Goal: Task Accomplishment & Management: Manage account settings

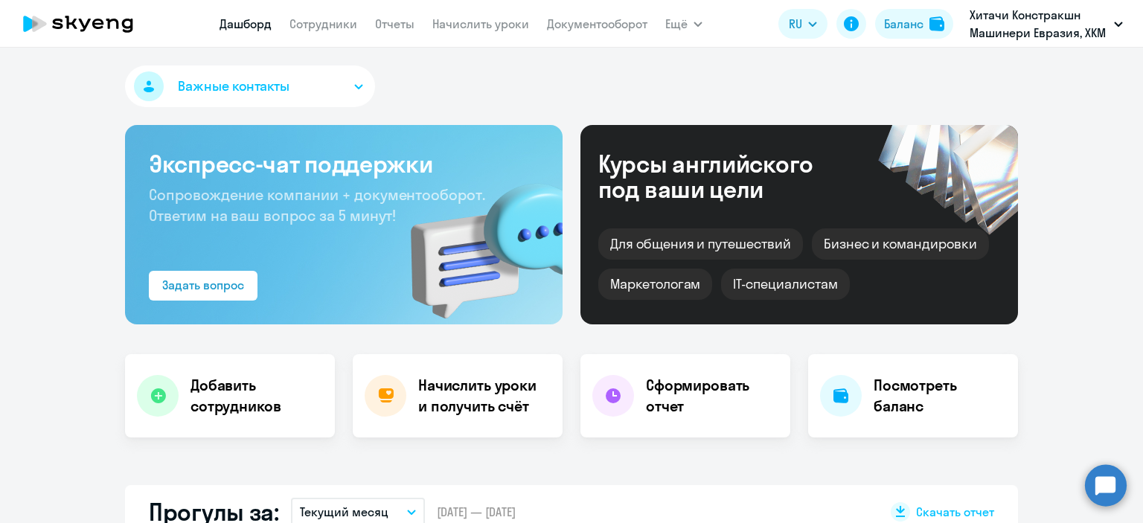
select select "30"
click at [482, 26] on link "Начислить уроки" at bounding box center [480, 23] width 97 height 15
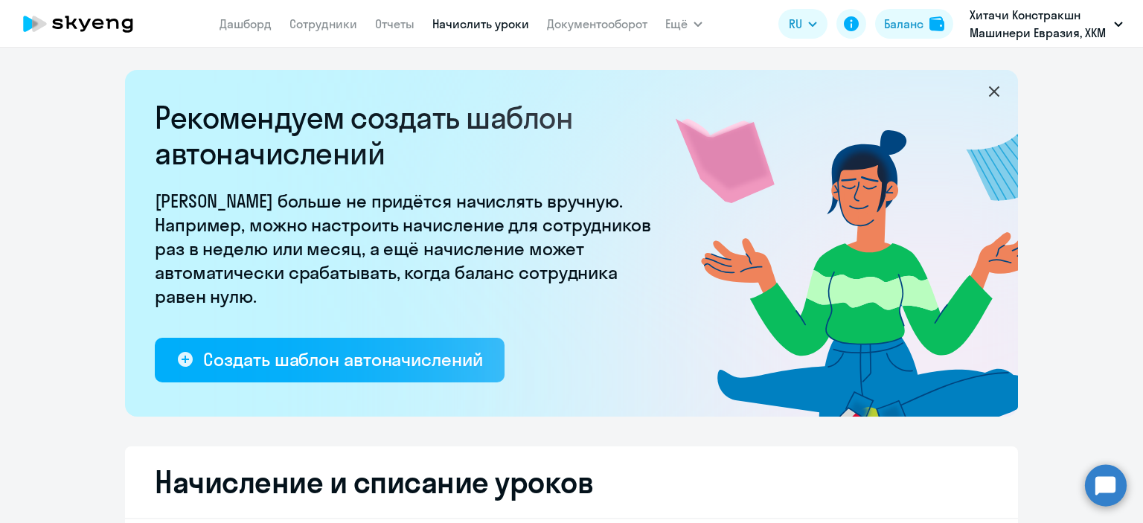
select select "10"
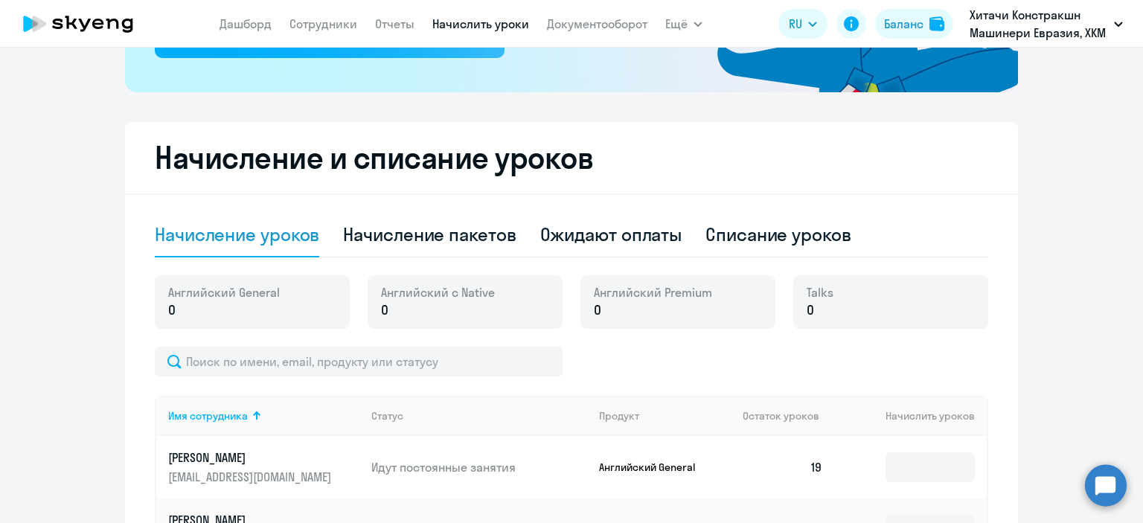
scroll to position [372, 0]
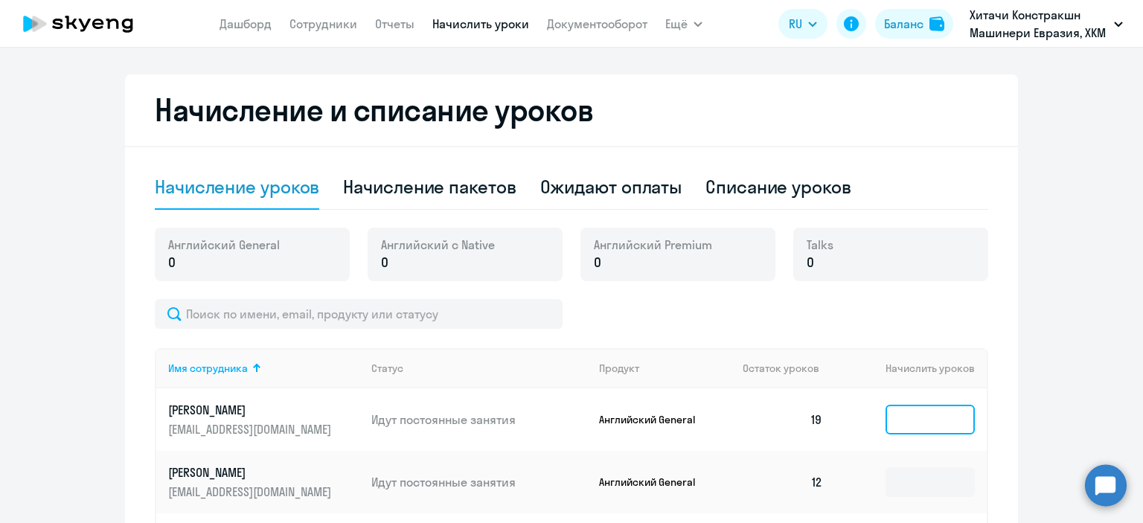
click at [917, 422] on input at bounding box center [929, 420] width 89 height 30
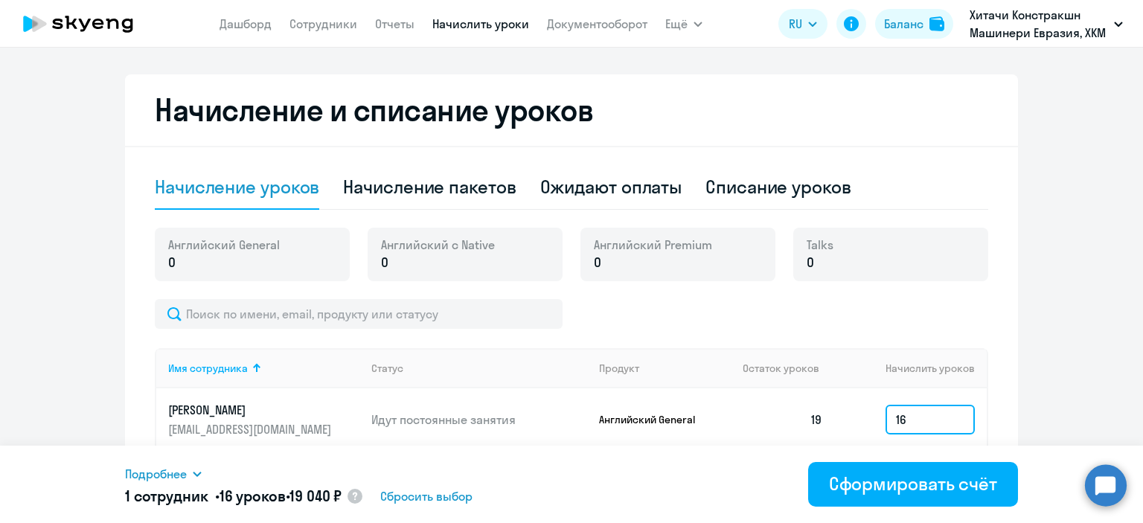
scroll to position [521, 0]
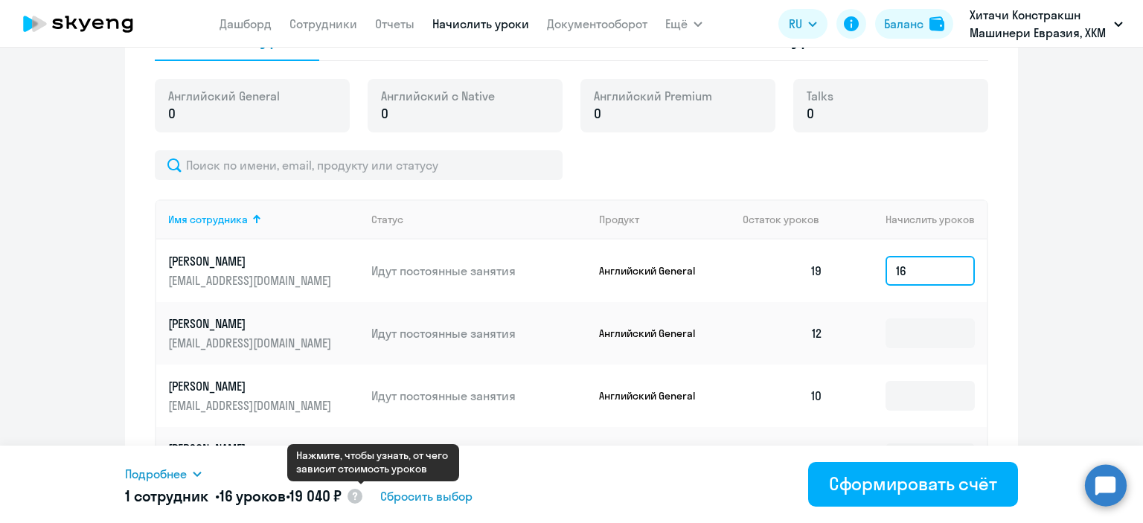
type input "16"
click at [362, 497] on circle at bounding box center [354, 496] width 15 height 15
select select "english_adult_native_speaker"
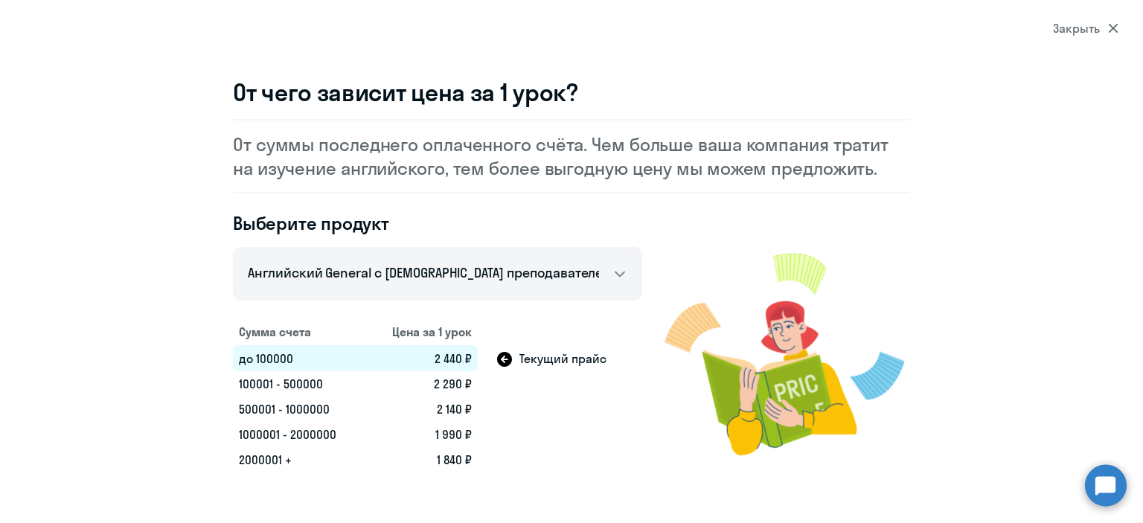
click at [1110, 32] on icon at bounding box center [1113, 28] width 10 height 10
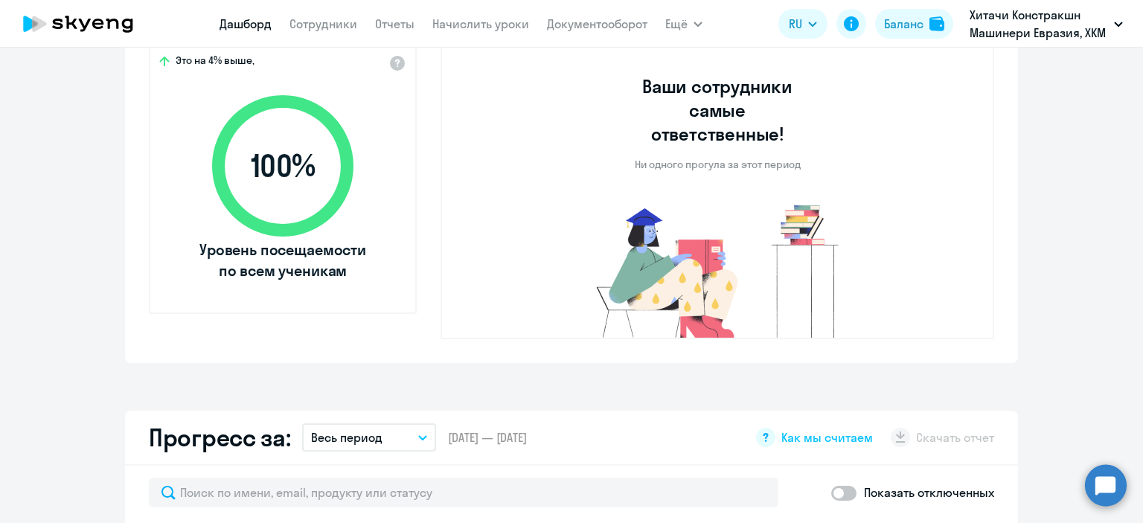
select select "30"
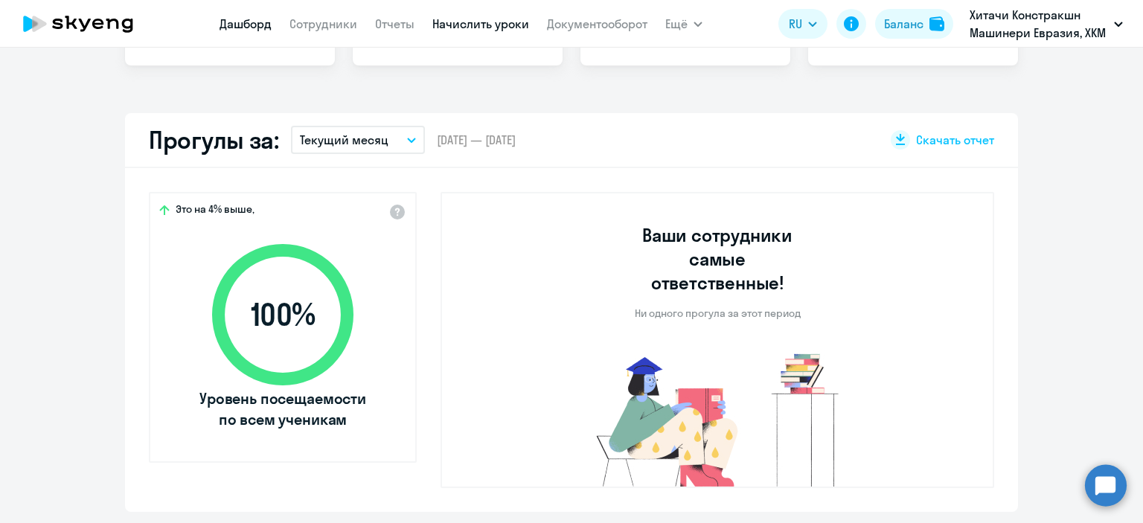
click at [501, 25] on link "Начислить уроки" at bounding box center [480, 23] width 97 height 15
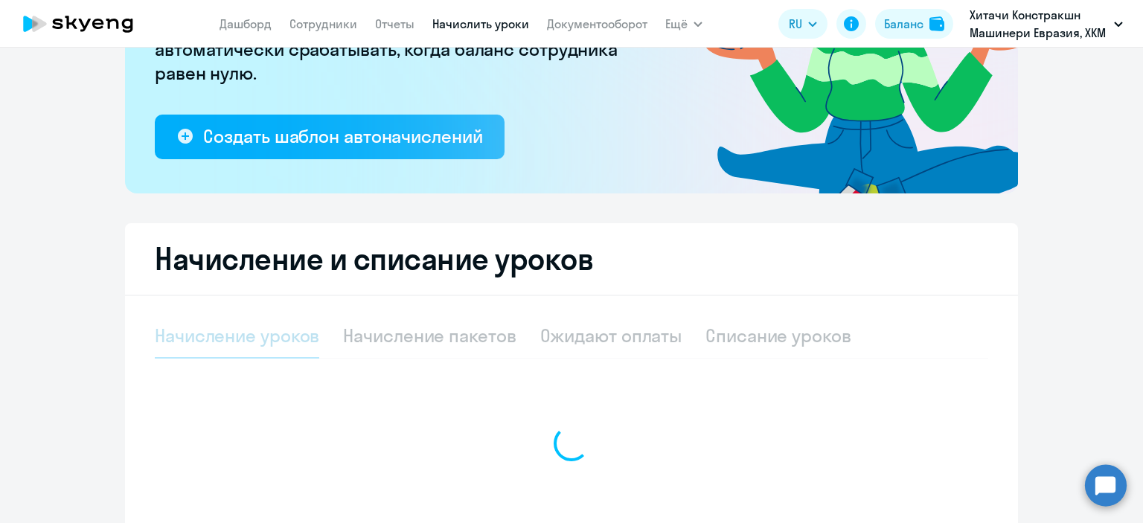
select select "10"
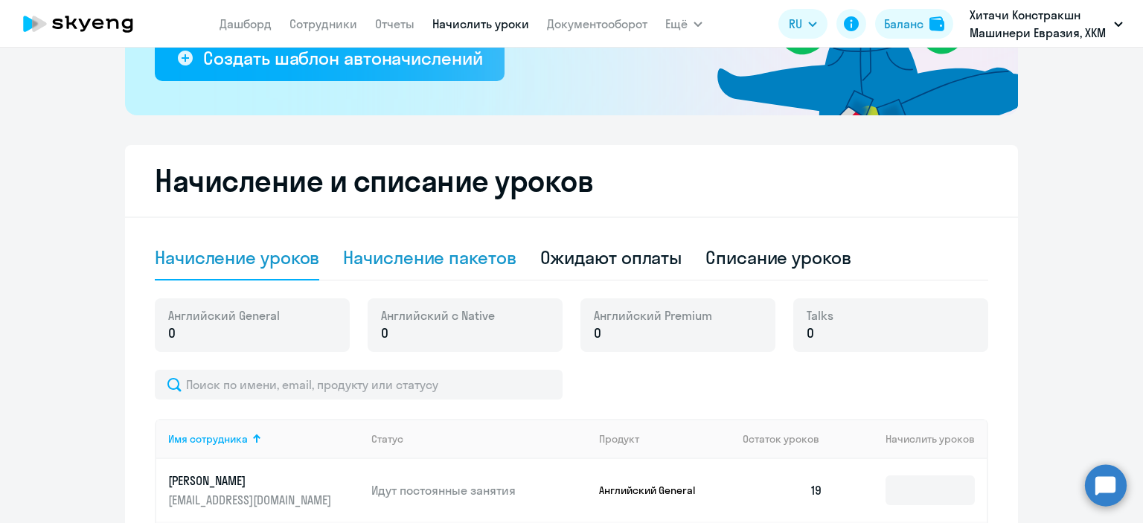
scroll to position [298, 0]
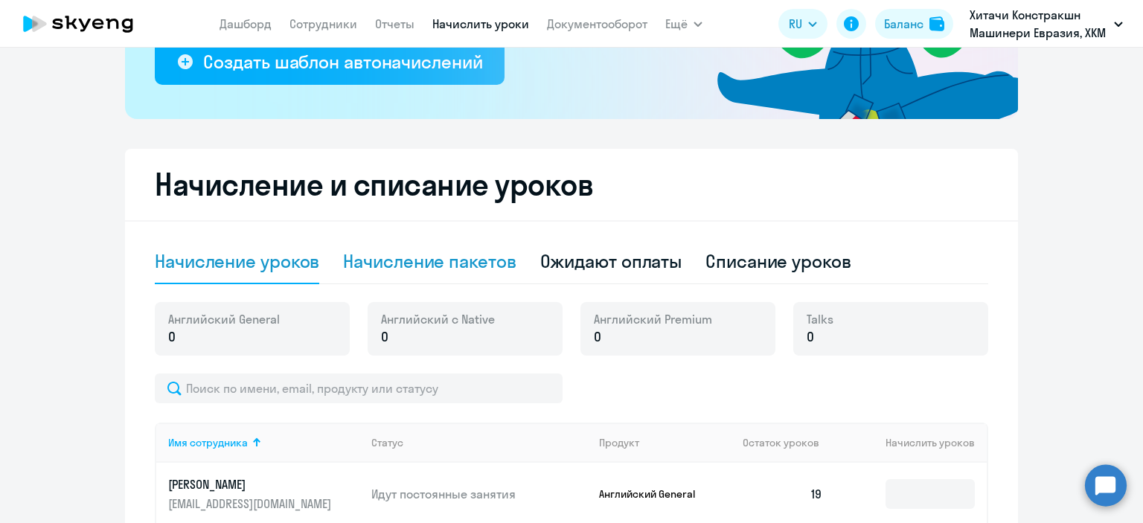
click at [414, 254] on div "Начисление пакетов" at bounding box center [429, 261] width 173 height 24
select select "10"
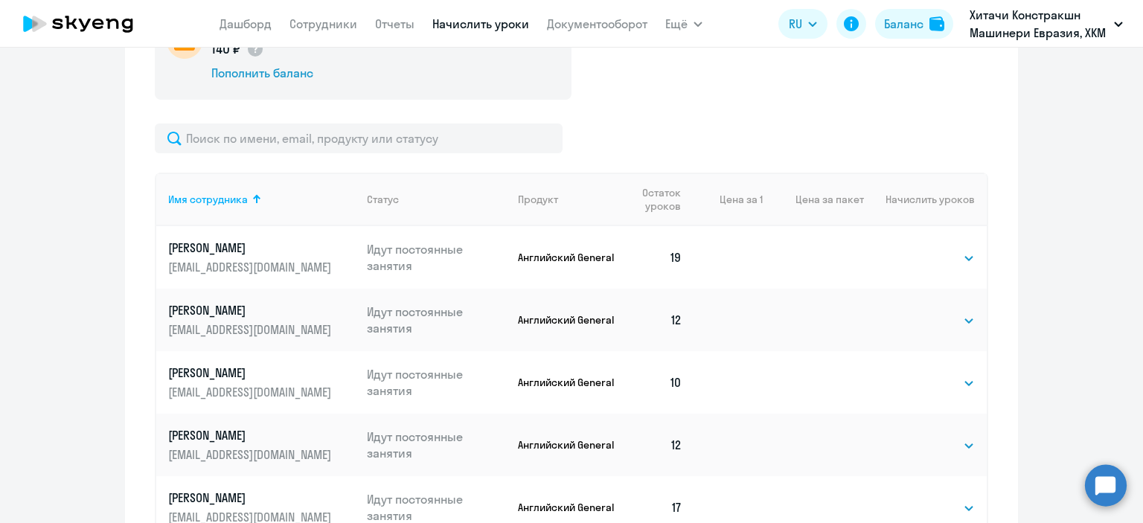
scroll to position [521, 0]
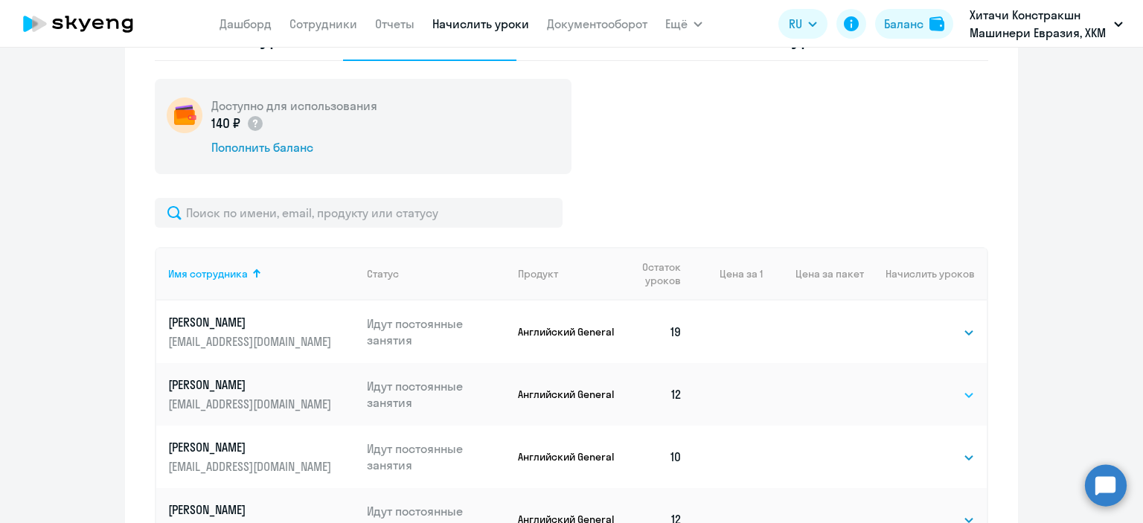
click at [940, 391] on select "Выбрать 4 8 16 32 64 96 128" at bounding box center [943, 395] width 61 height 18
click at [913, 386] on select "Выбрать 4 8 16 32 64 96 128" at bounding box center [943, 395] width 61 height 18
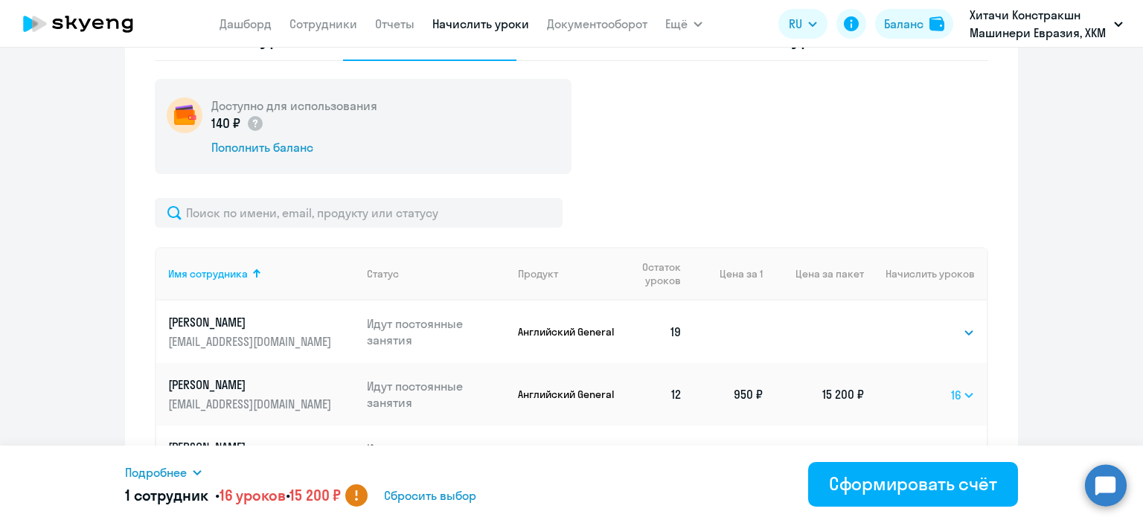
click at [958, 393] on select "Выбрать 4 8 16 32 64 96 128" at bounding box center [963, 395] width 24 height 18
click at [951, 386] on select "Выбрать 4 8 16 32 64 96 128" at bounding box center [963, 395] width 24 height 18
click at [952, 398] on select "Выбрать 4 8 16 32 64 96 128" at bounding box center [961, 395] width 25 height 18
click at [949, 386] on select "Выбрать 4 8 16 32 64 96 128" at bounding box center [961, 395] width 25 height 18
click at [956, 389] on select "Выбрать 4 8 16 32 64 96 128" at bounding box center [964, 395] width 19 height 18
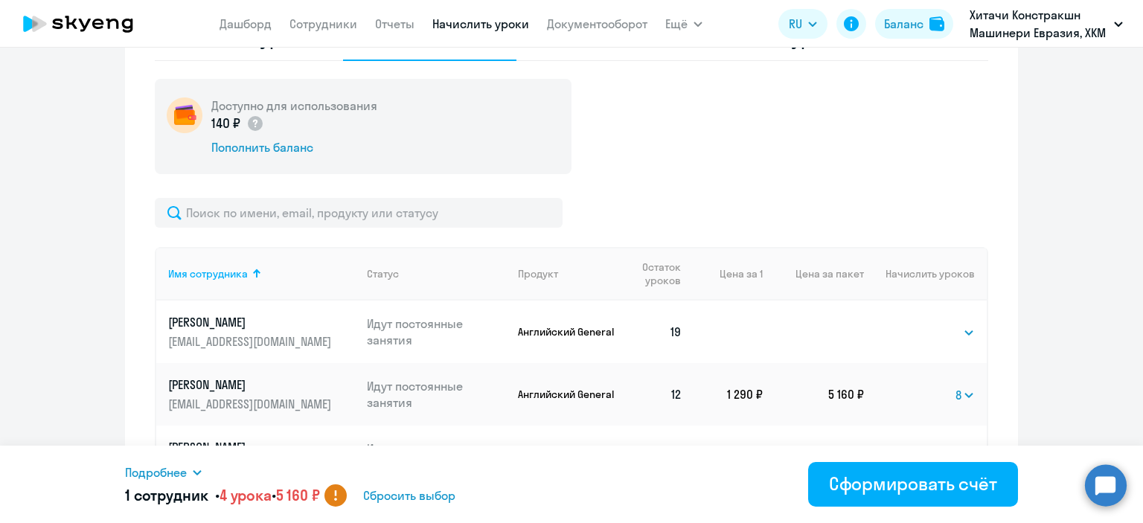
click at [955, 386] on select "Выбрать 4 8 16 32 64 96 128" at bounding box center [964, 395] width 19 height 18
click at [949, 396] on td "Выбрать 4 8 16 32 64 96 128 8" at bounding box center [925, 394] width 123 height 62
click at [955, 393] on select "Выбрать 4 8 16 32 64 96 128" at bounding box center [964, 395] width 19 height 18
select select "16"
click at [955, 386] on select "Выбрать 4 8 16 32 64 96 128" at bounding box center [964, 395] width 19 height 18
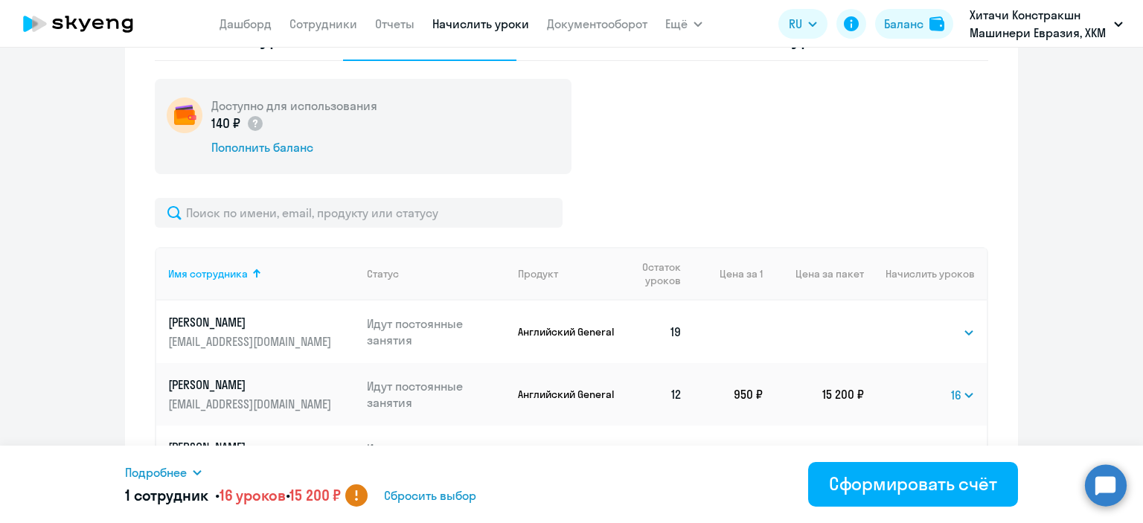
click at [920, 182] on div "Доступно для использования 140 ₽ Пополнить баланс Имя сотрудника Статус Продукт…" at bounding box center [571, 406] width 833 height 655
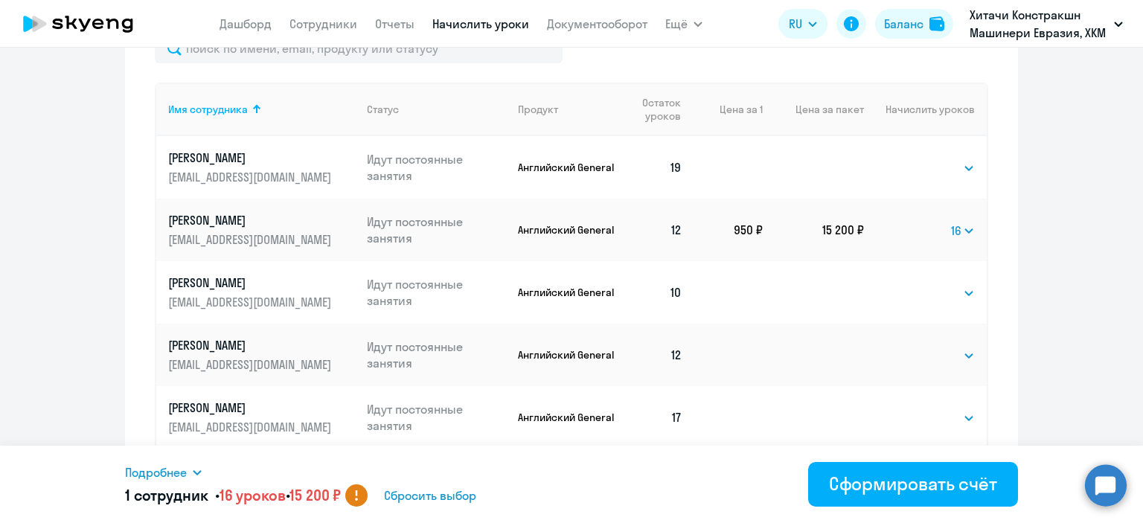
scroll to position [595, 0]
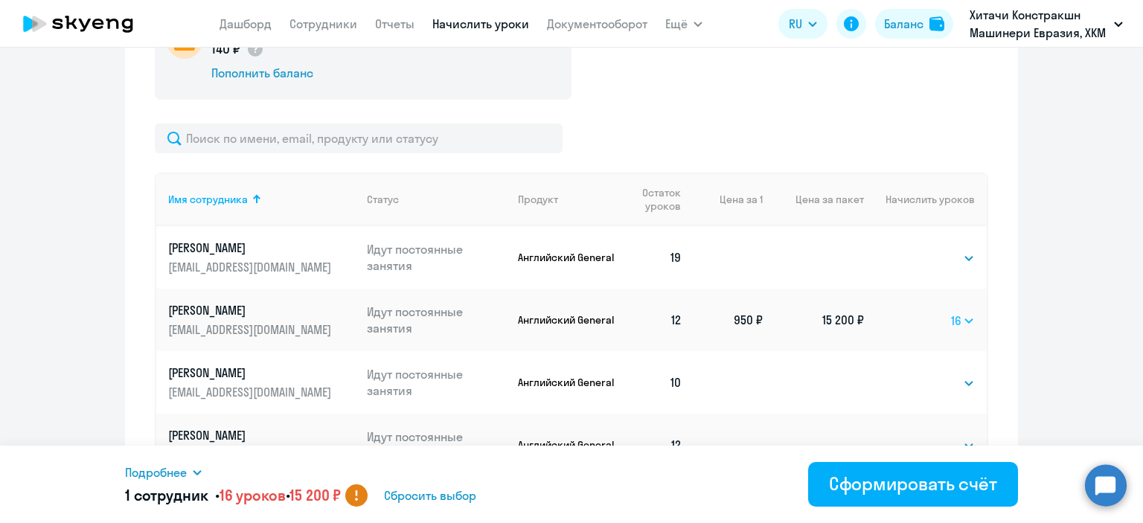
click at [957, 318] on select "Выбрать 4 8 16 32 64 96 128" at bounding box center [963, 321] width 24 height 18
select select
click at [951, 312] on select "Выбрать 4 8 16 32 64 96 128" at bounding box center [963, 321] width 24 height 18
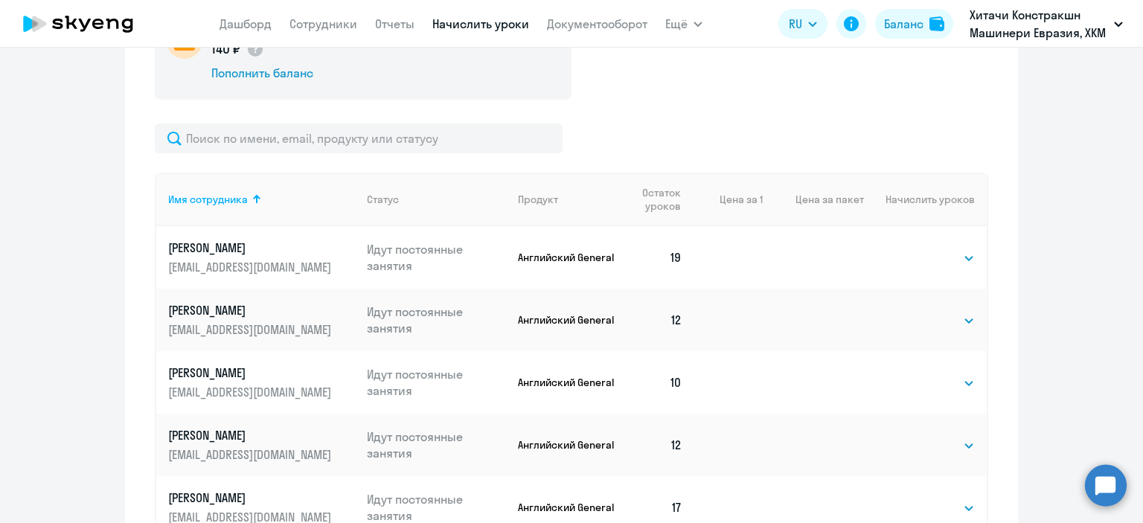
click at [1006, 252] on div "Начисление и списание уроков Начисление уроков Начисление пакетов Ожидают оплат…" at bounding box center [571, 267] width 893 height 832
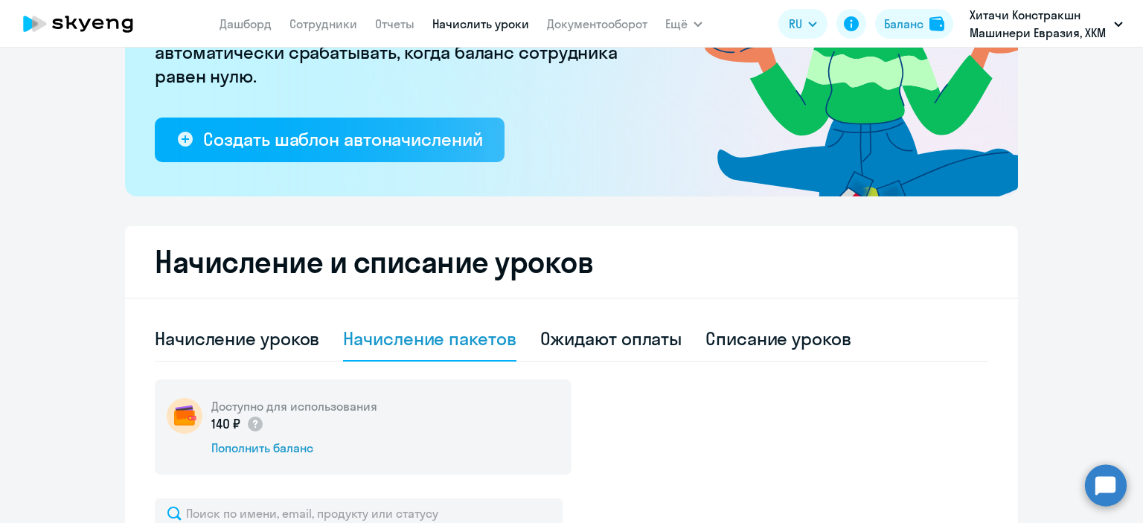
scroll to position [372, 0]
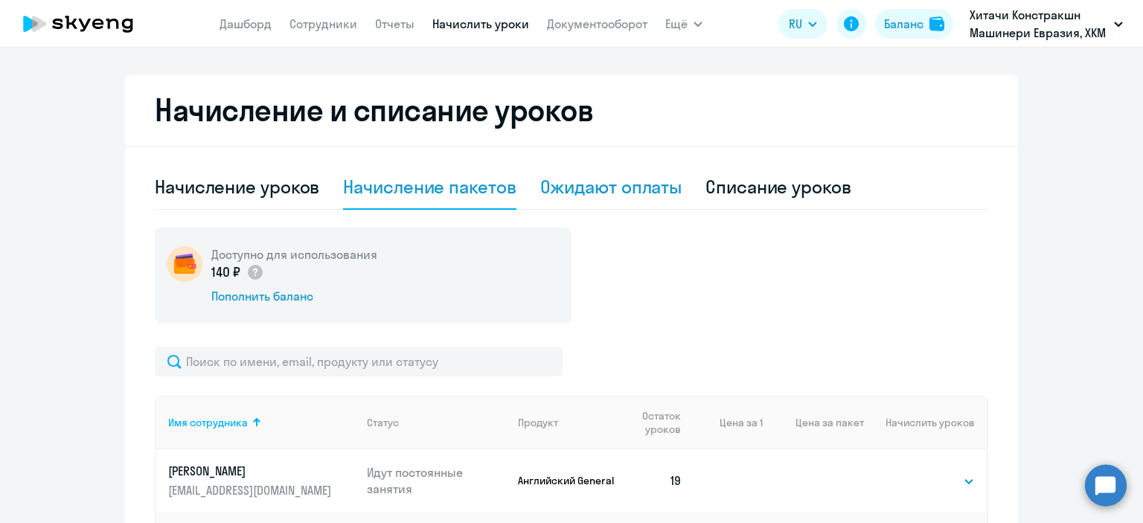
click at [652, 184] on div "Ожидают оплаты" at bounding box center [611, 187] width 142 height 24
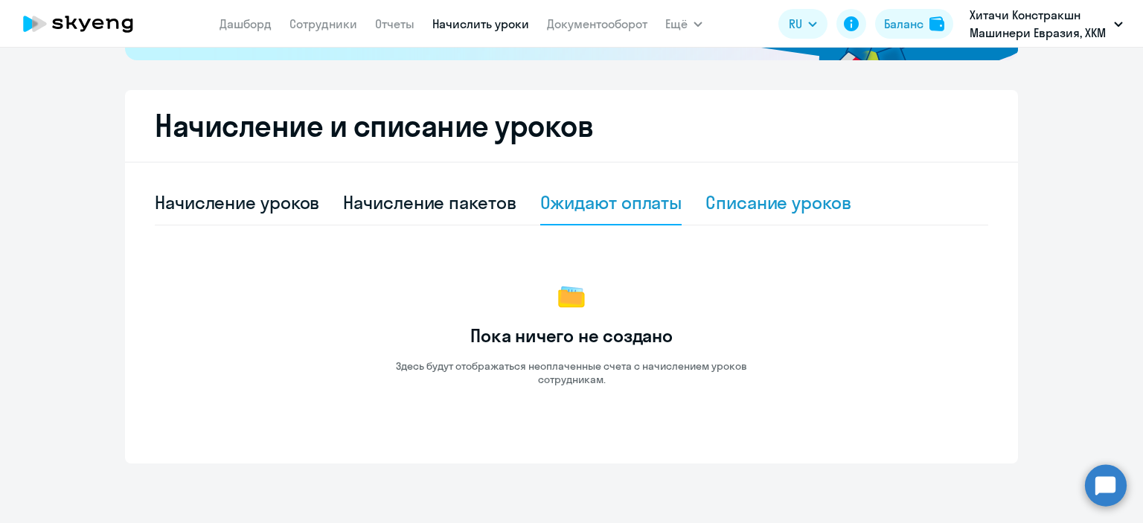
click at [747, 202] on div "Списание уроков" at bounding box center [778, 202] width 146 height 24
select select "10"
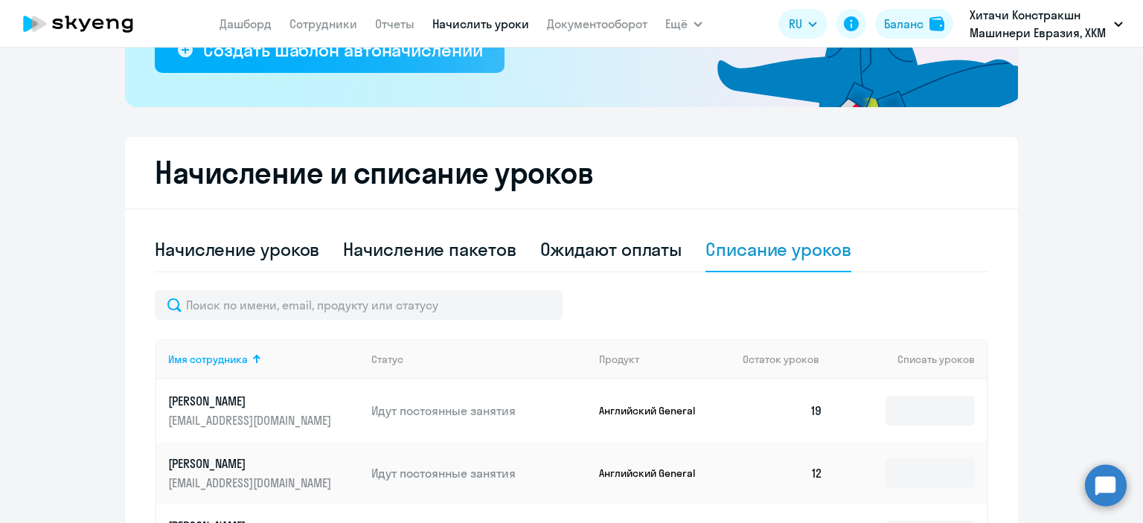
scroll to position [0, 0]
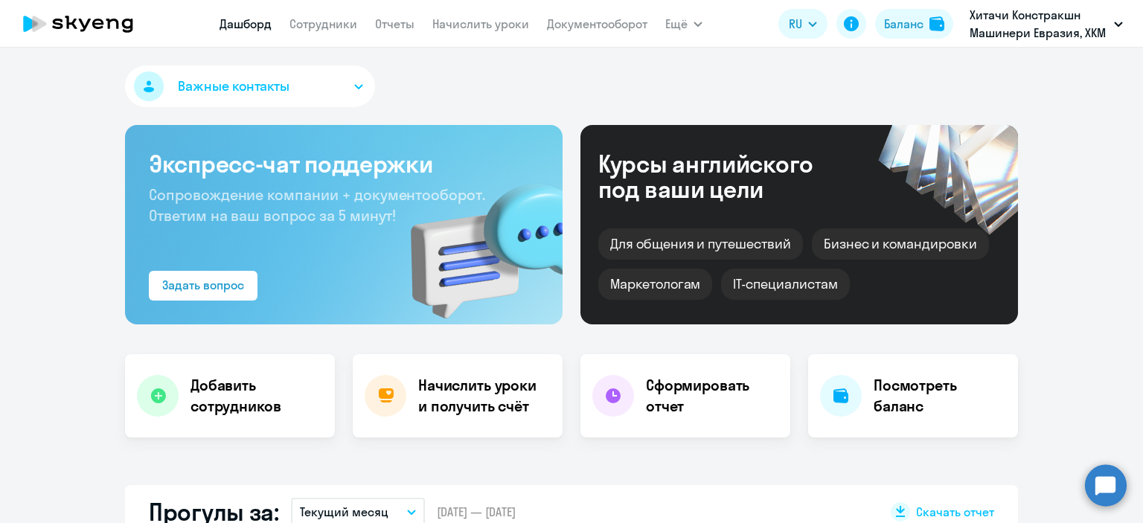
select select "30"
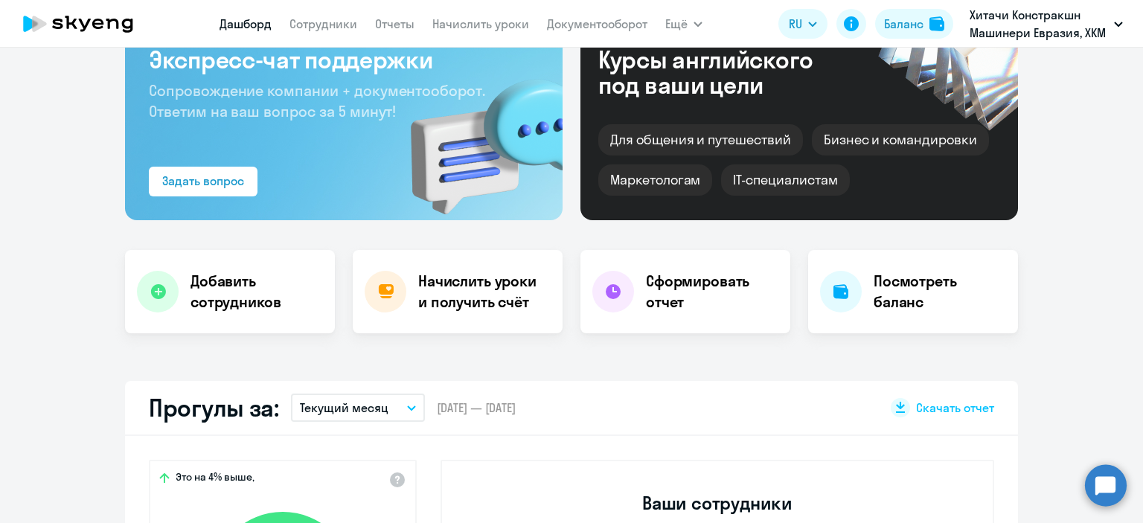
scroll to position [149, 0]
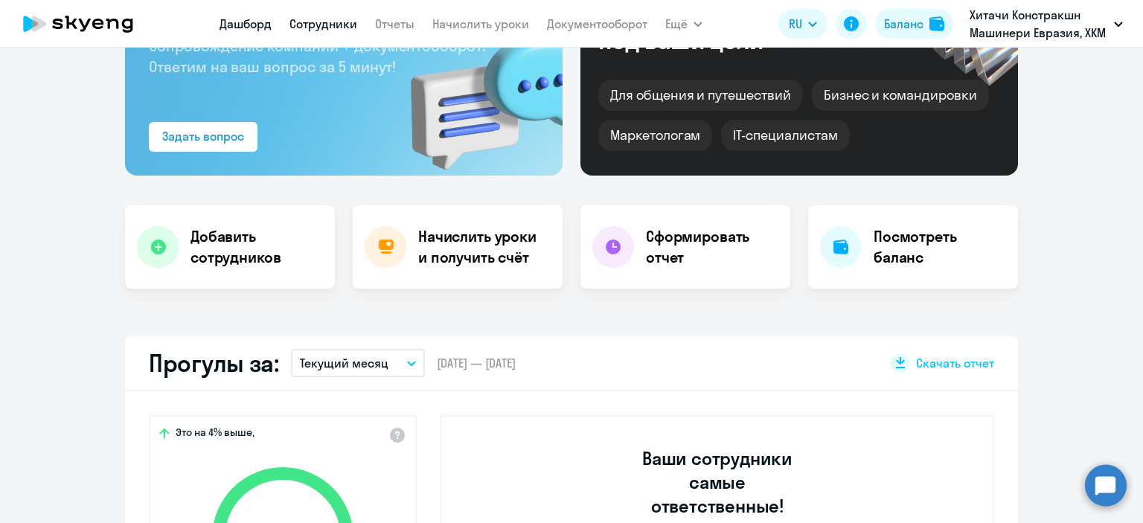
click at [347, 30] on link "Сотрудники" at bounding box center [323, 23] width 68 height 15
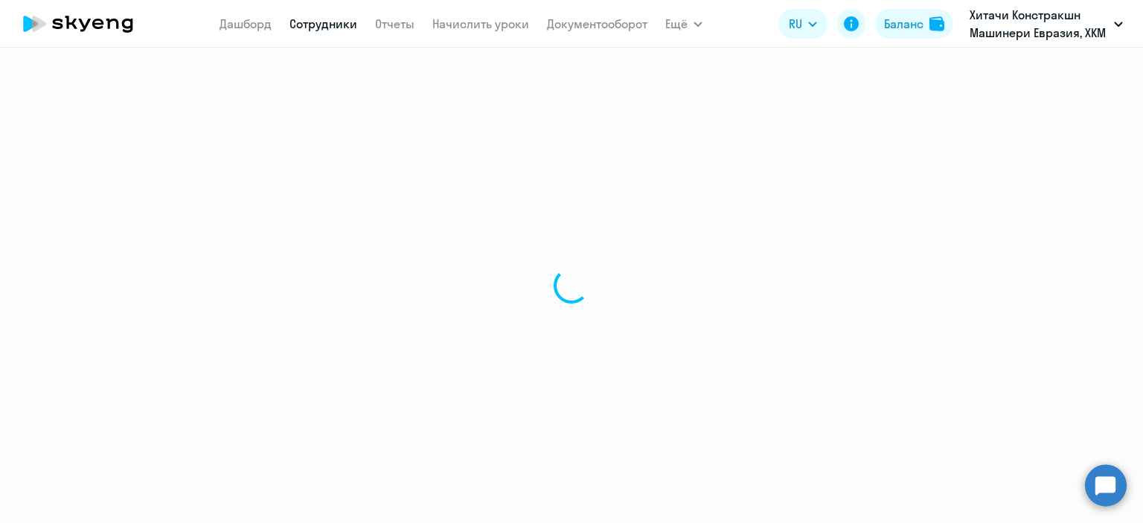
select select "30"
